Goal: Task Accomplishment & Management: Use online tool/utility

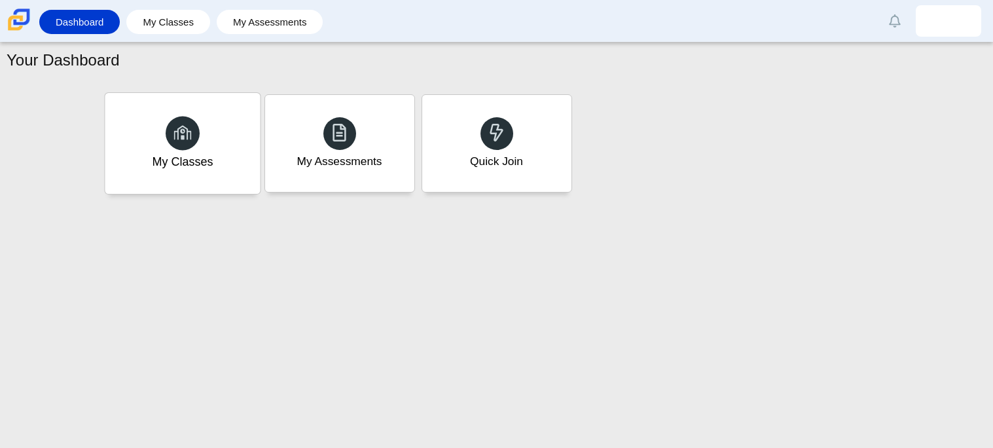
click at [198, 128] on div at bounding box center [183, 133] width 34 height 34
click at [275, 107] on div "My Assessments" at bounding box center [339, 143] width 155 height 101
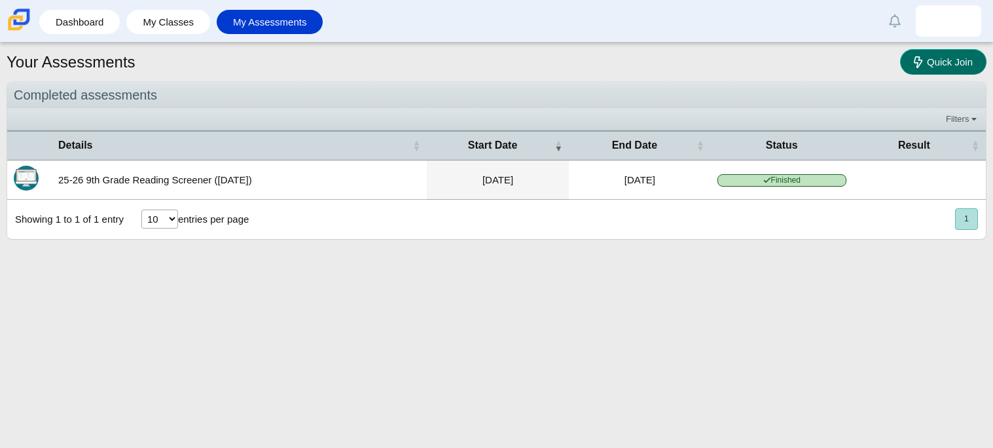
click at [950, 53] on link "Quick Join" at bounding box center [943, 62] width 86 height 26
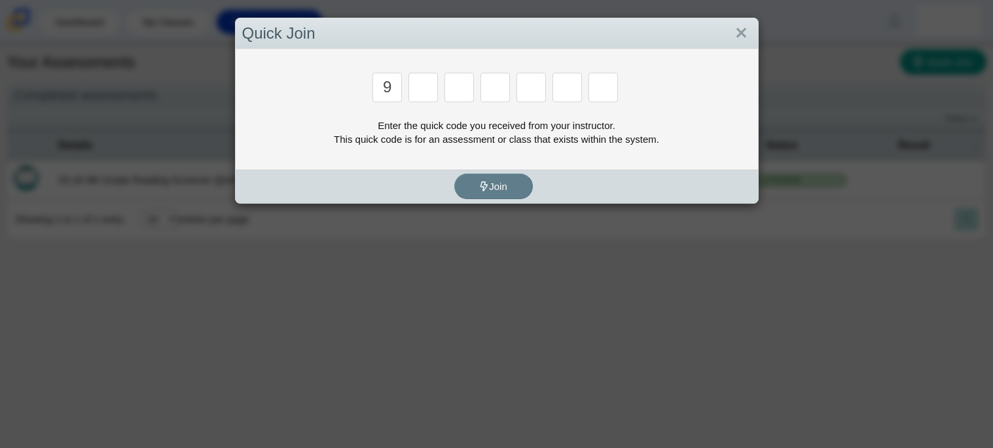
type input "9"
type input "p"
type input "y"
type input "8"
type input "6"
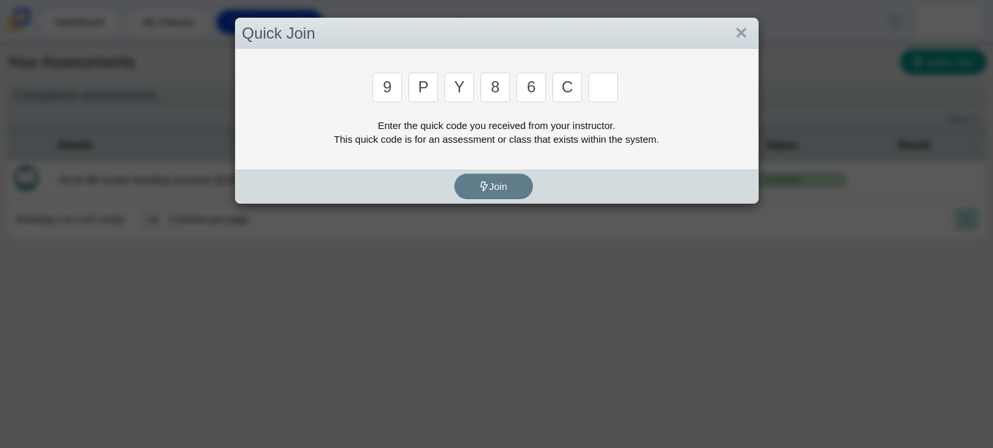
type input "c"
type input "9"
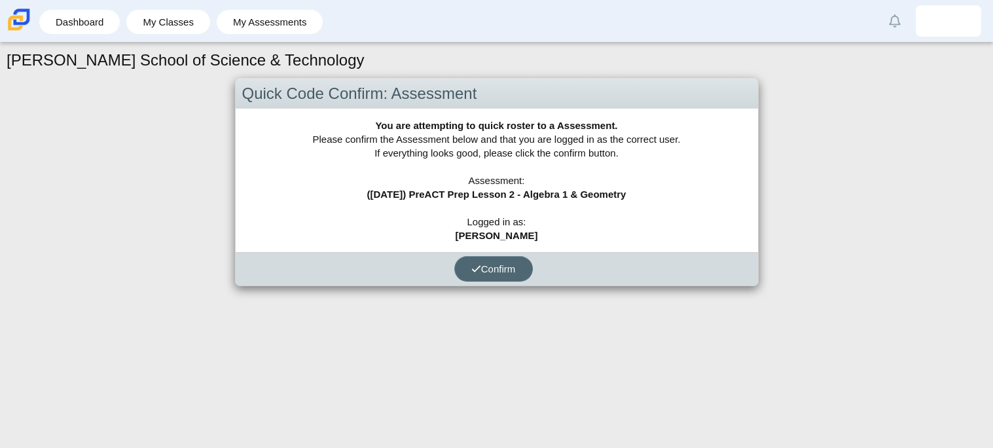
click at [480, 268] on span "Confirm" at bounding box center [493, 268] width 44 height 11
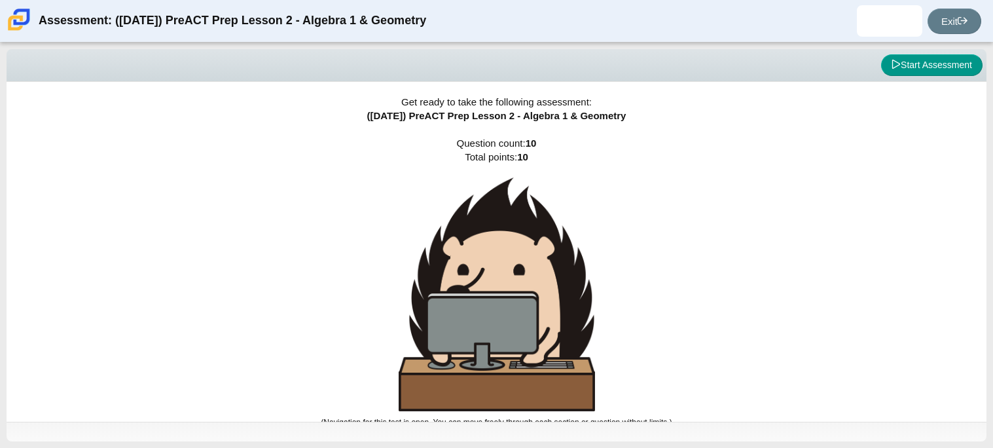
click at [648, 244] on div "Get ready to take the following assessment: ([DATE]) PreACT Prep Lesson 2 - Alg…" at bounding box center [496, 252] width 979 height 340
click at [914, 69] on button "Start Assessment" at bounding box center [931, 65] width 101 height 22
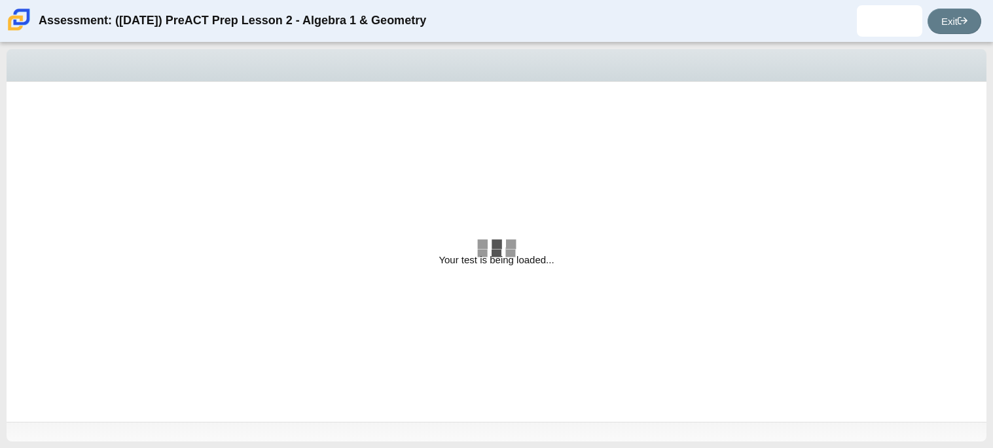
select select "bbf5d072-3e0b-44c4-9a12-6e7c9033f65b"
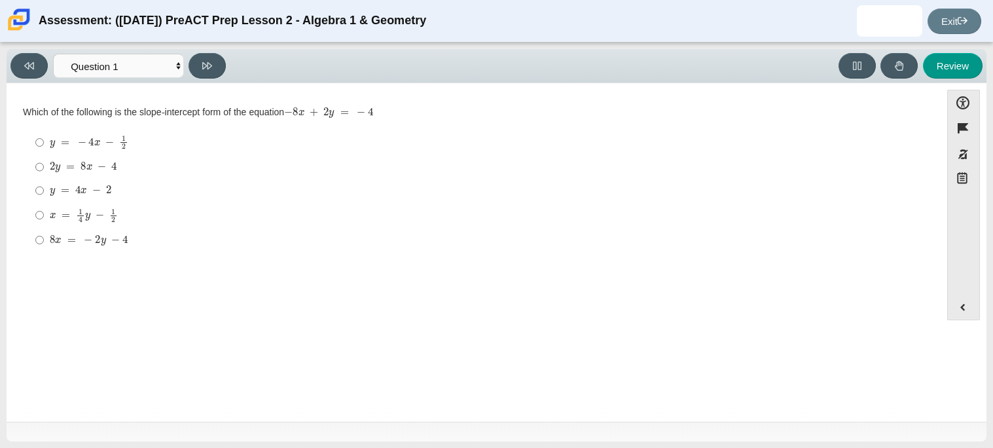
click at [31, 189] on label "y = 4 x − 2 y = 4 x − 2" at bounding box center [474, 191] width 896 height 24
click at [35, 189] on input "y = 4 x − 2 y = 4 x − 2" at bounding box center [39, 191] width 9 height 24
radio input "true"
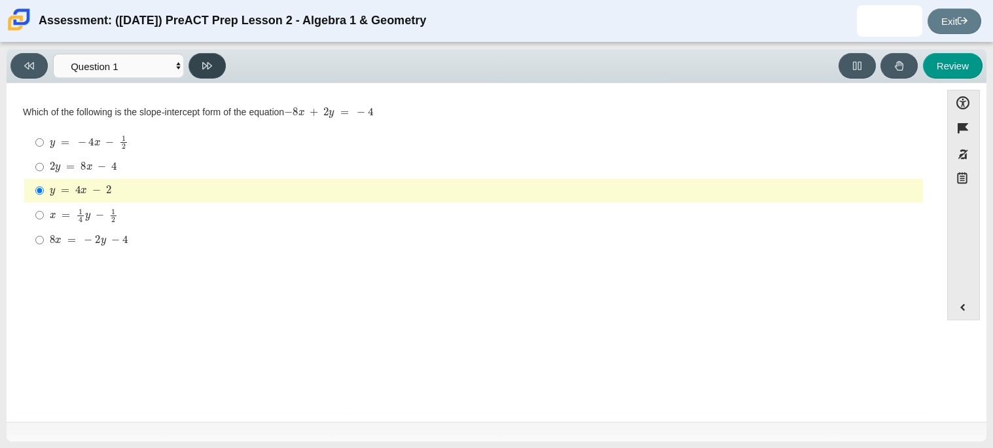
click at [207, 63] on icon at bounding box center [207, 65] width 10 height 7
select select "ed62e223-81bd-4cbf-ab48-ab975844bd1f"
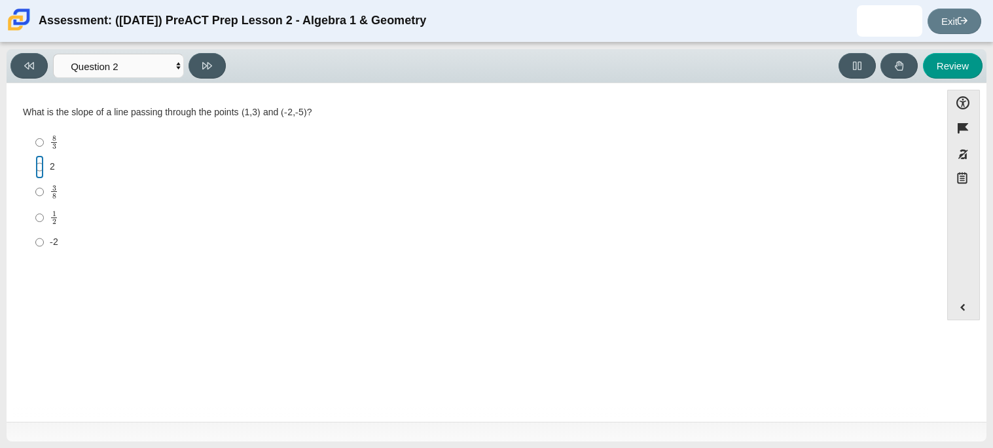
click at [42, 170] on input "2 2" at bounding box center [39, 167] width 9 height 24
radio input "true"
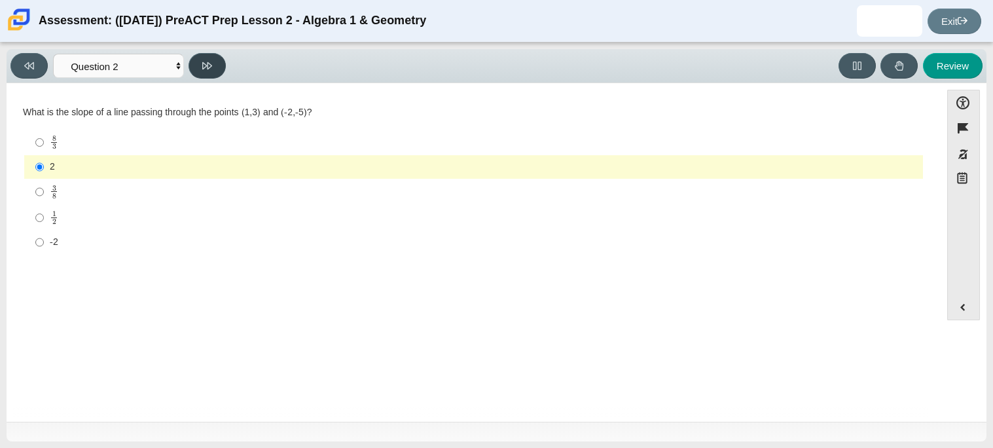
click at [214, 58] on button at bounding box center [206, 66] width 37 height 26
select select "97f4f5fa-a52e-4fed-af51-565bfcdf47cb"
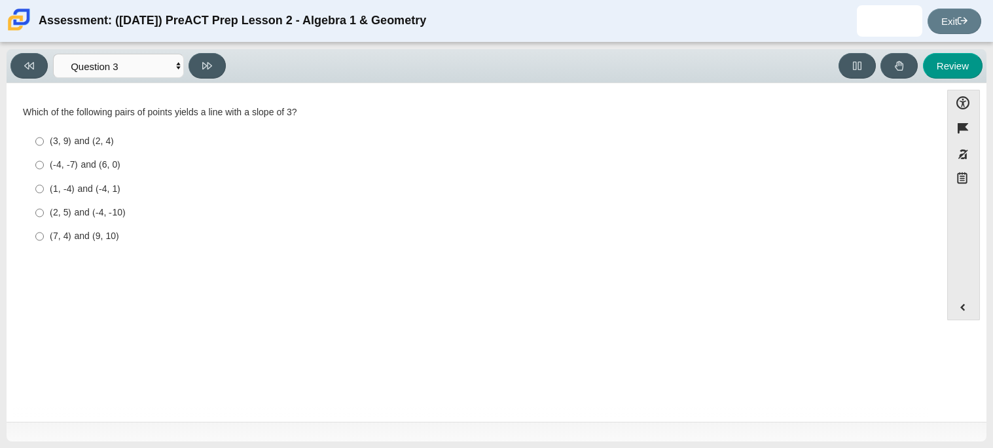
click at [105, 209] on div "(2, 5) and (-4, -10)" at bounding box center [484, 212] width 868 height 13
click at [44, 209] on input "(2, 5) and (-4, -10) (2, 5) and (-4, -10)" at bounding box center [39, 213] width 9 height 24
radio input "true"
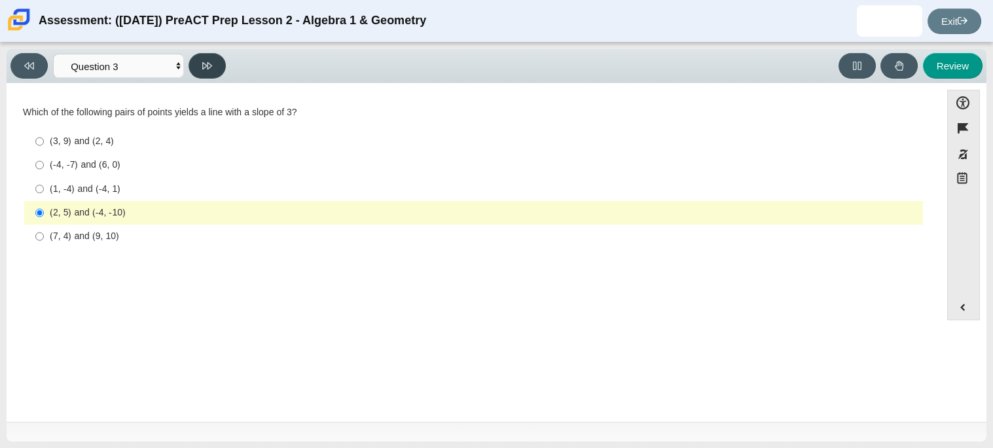
click at [198, 63] on button at bounding box center [206, 66] width 37 height 26
select select "89427bb7-e313-4f00-988f-8b8255897029"
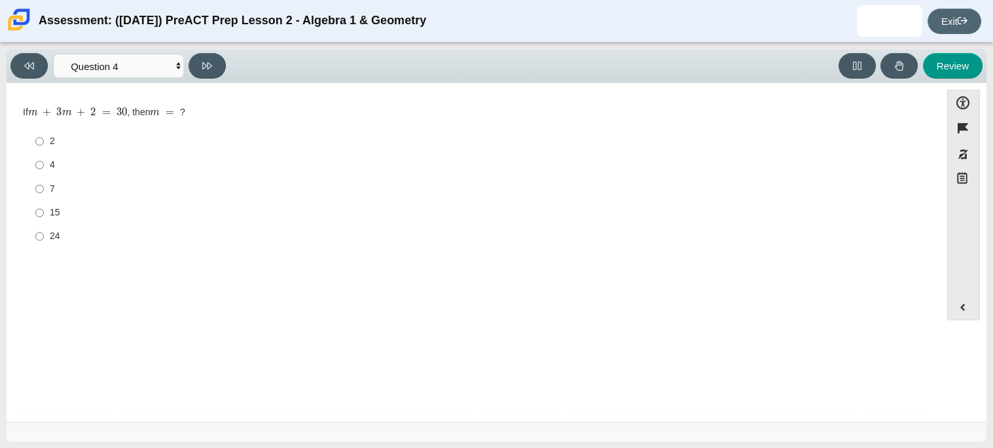
click at [960, 17] on icon at bounding box center [962, 21] width 10 height 10
